Goal: Navigation & Orientation: Go to known website

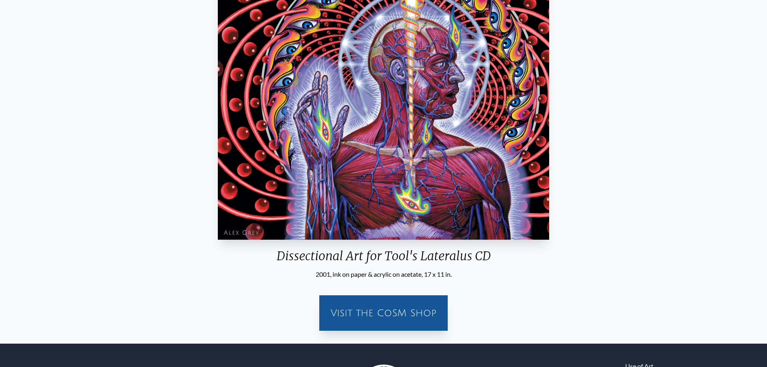
scroll to position [40, 0]
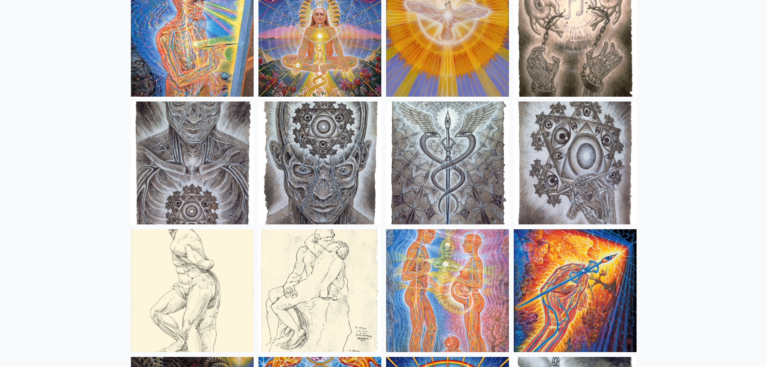
scroll to position [6001, 0]
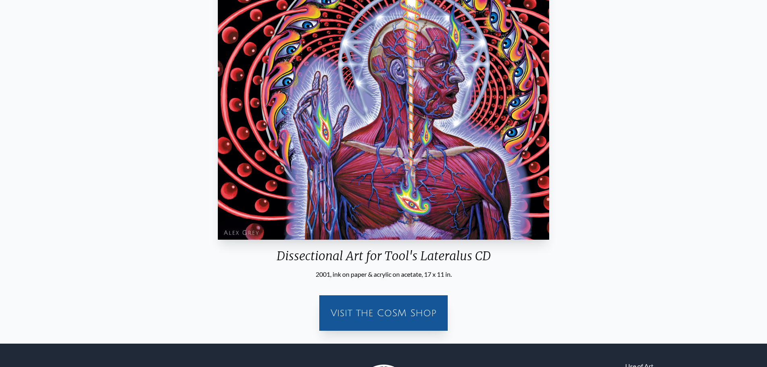
scroll to position [81, 0]
